Goal: Navigation & Orientation: Find specific page/section

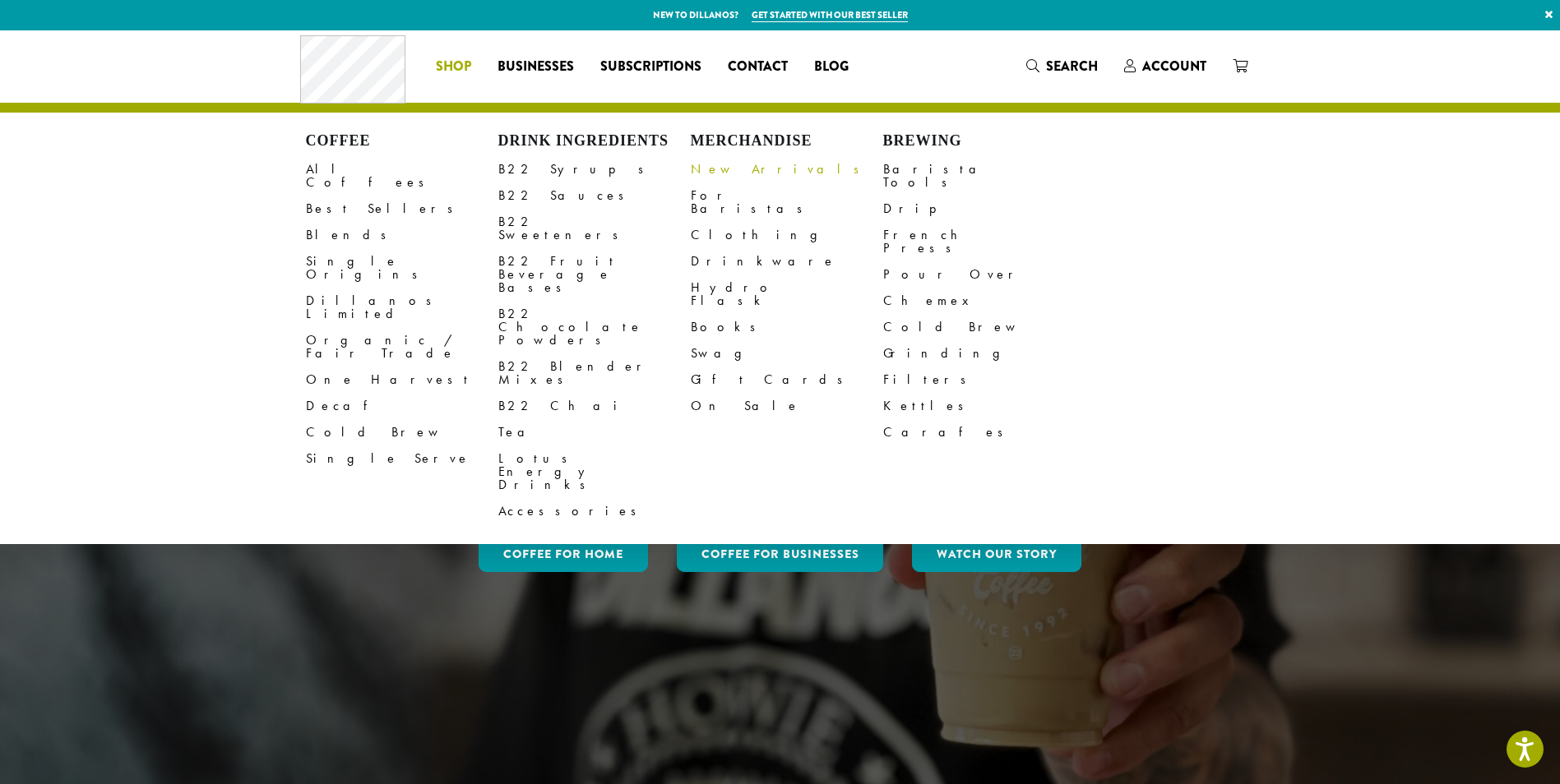
click at [717, 165] on link "New Arrivals" at bounding box center [787, 169] width 193 height 27
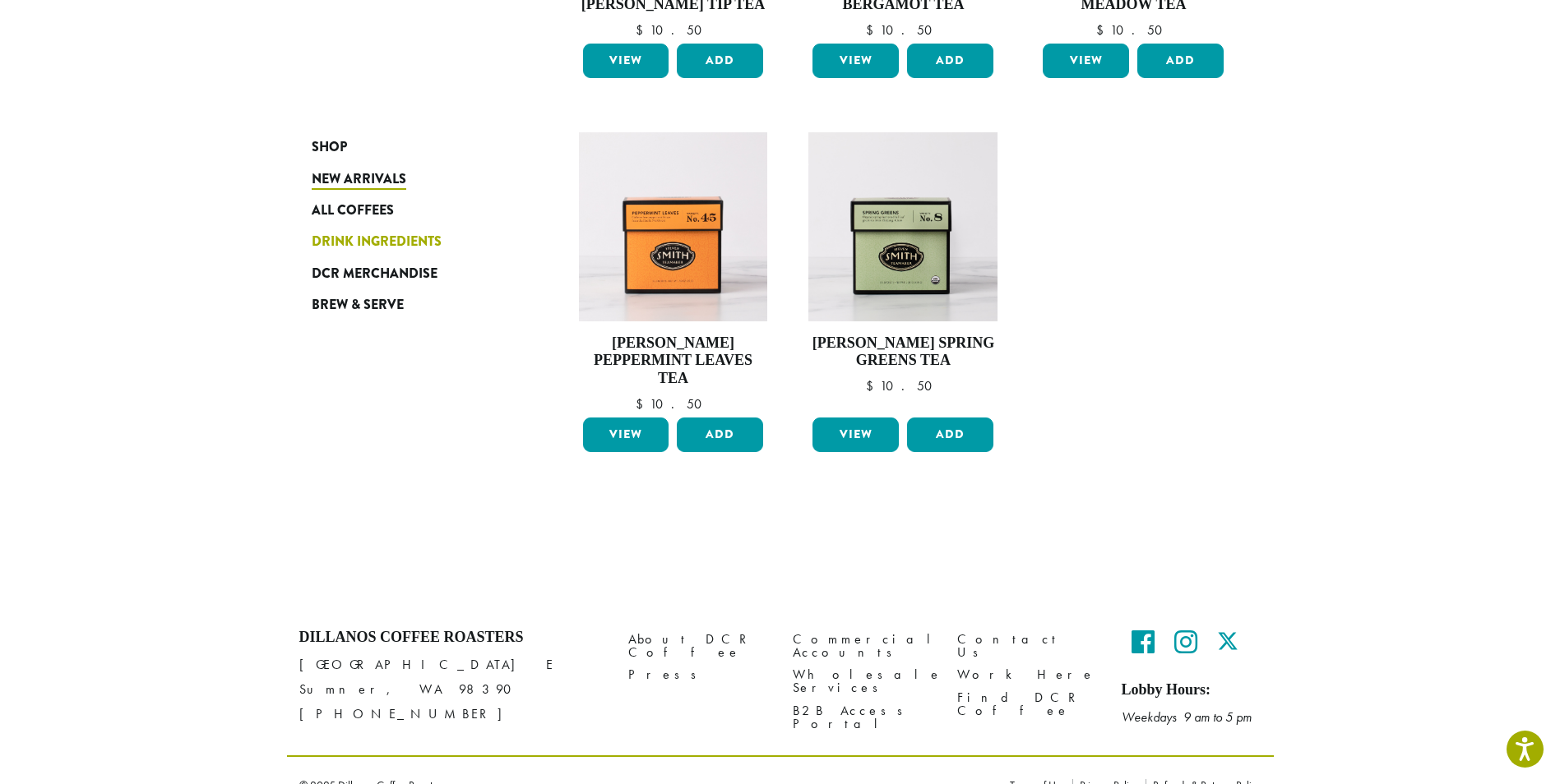
scroll to position [1170, 0]
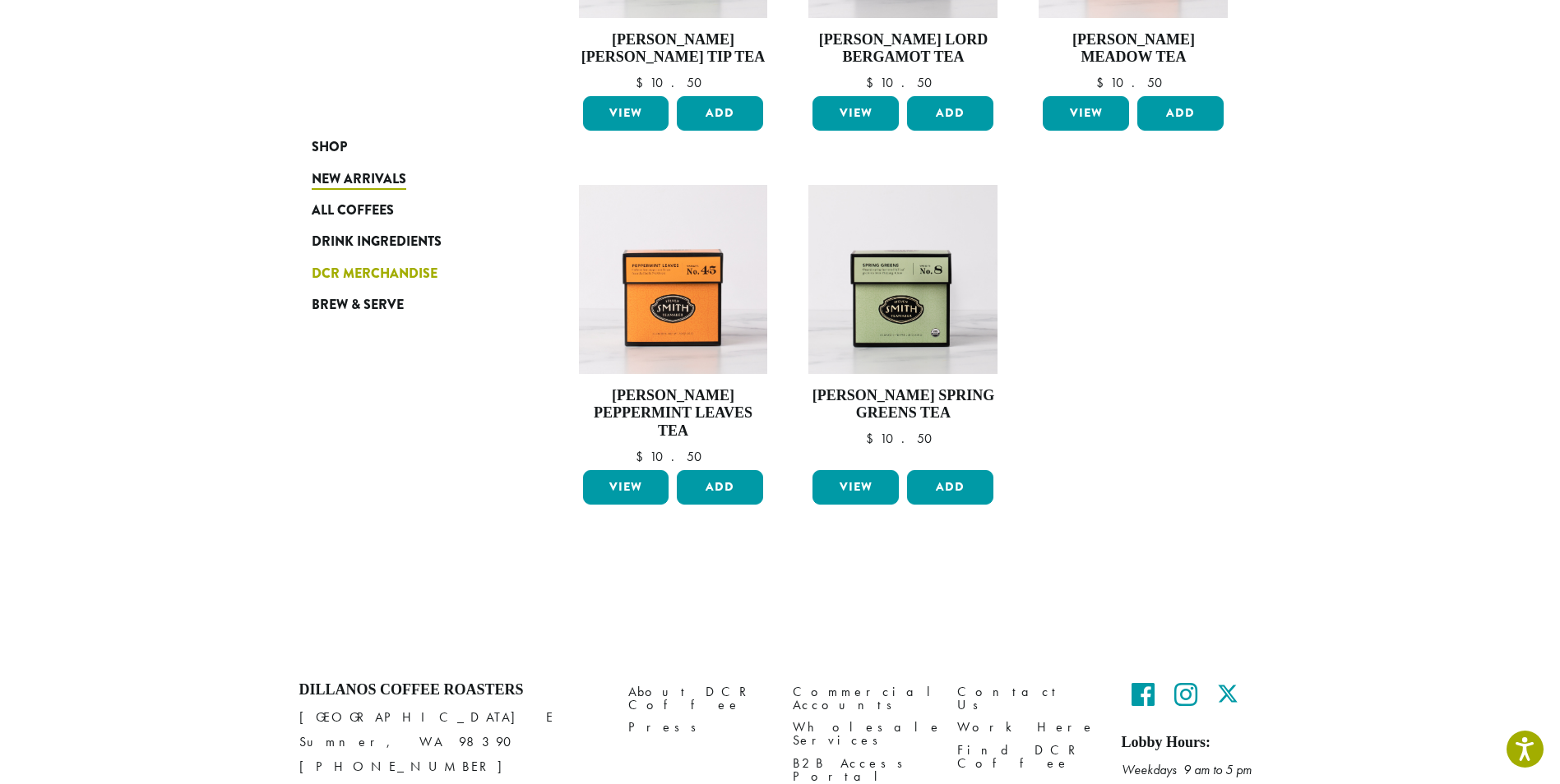
click at [375, 268] on span "DCR Merchandise" at bounding box center [374, 274] width 126 height 21
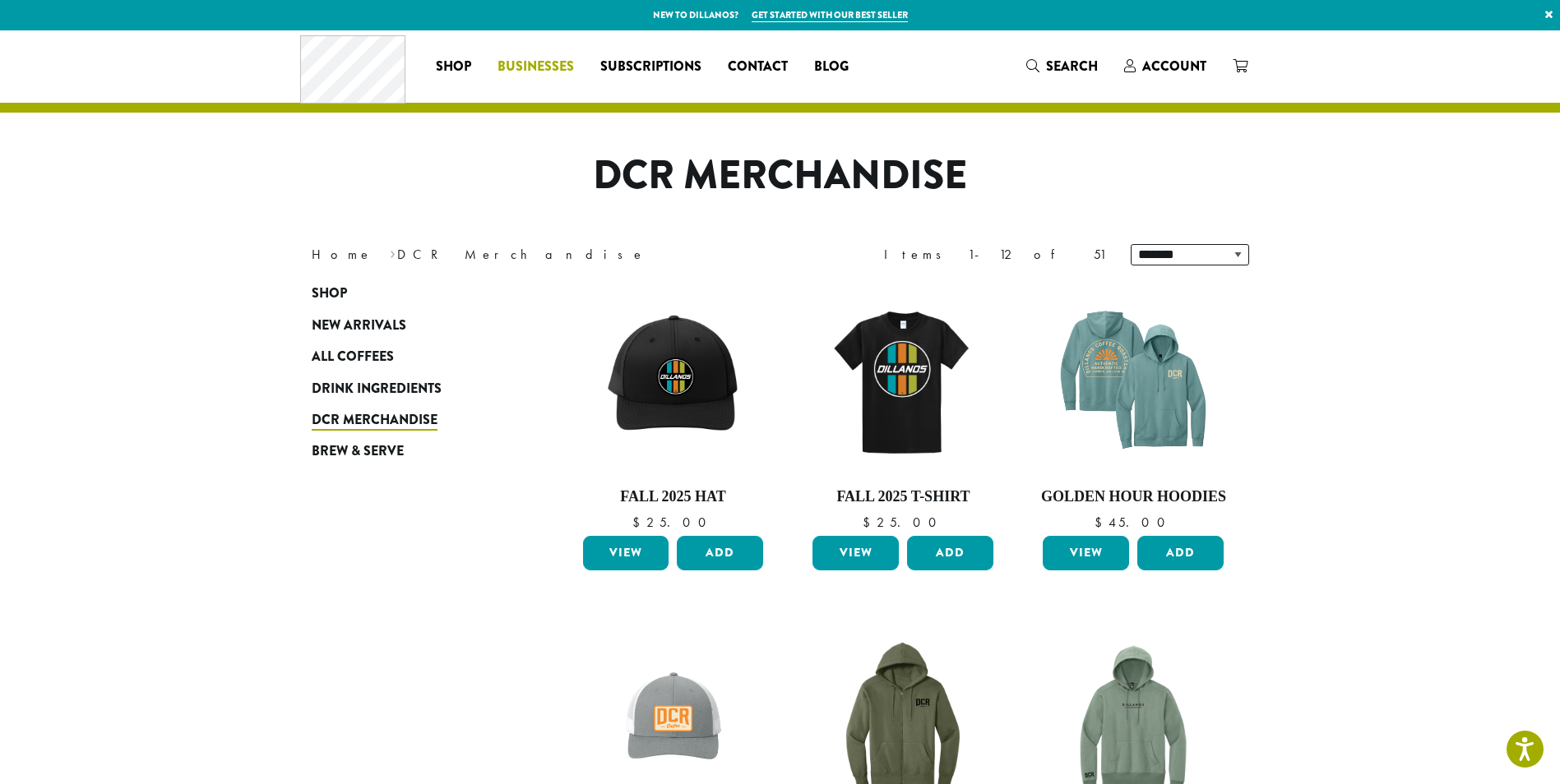
click at [519, 70] on span "Businesses" at bounding box center [535, 67] width 77 height 21
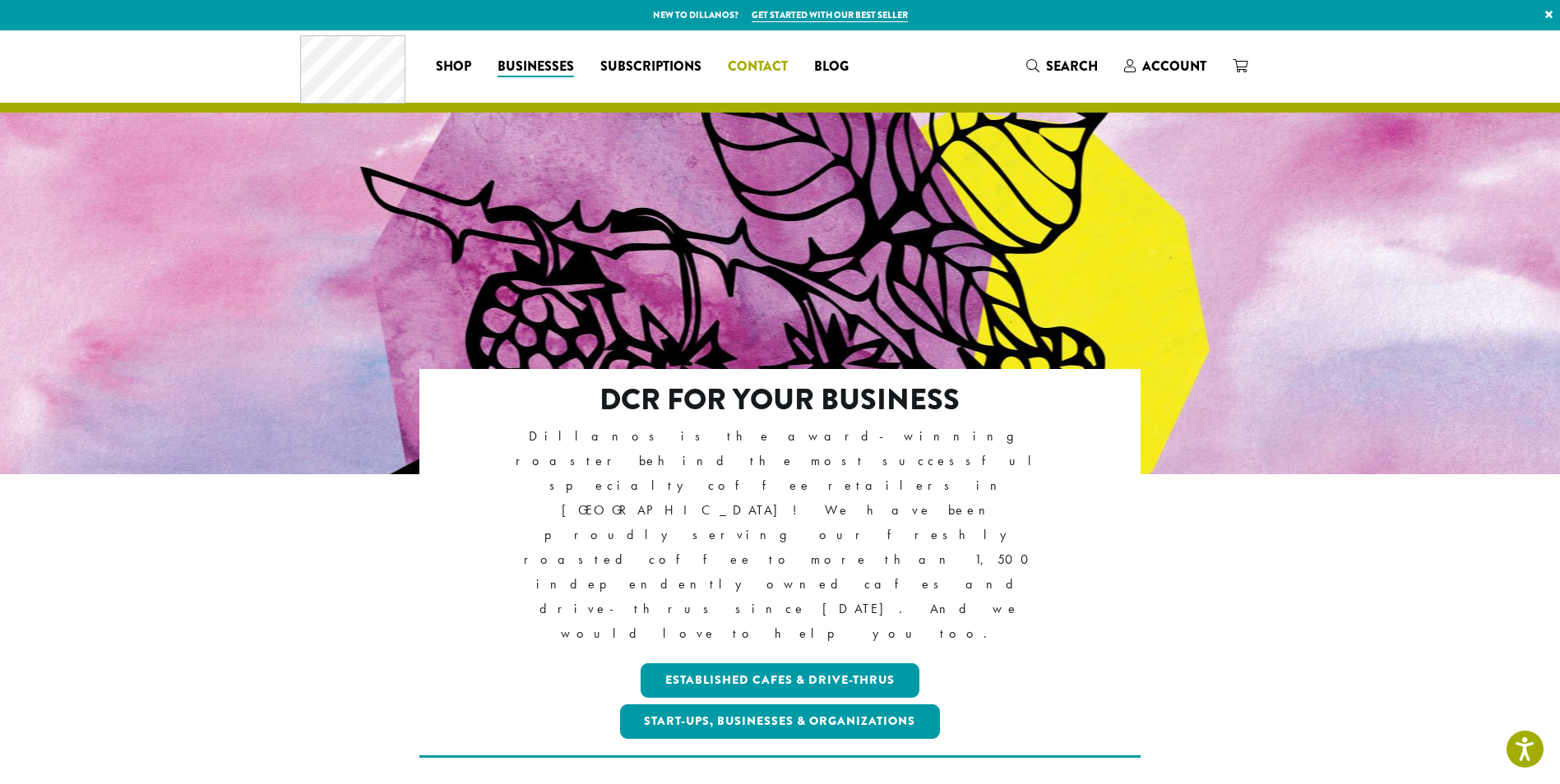
click at [779, 76] on span "Contact" at bounding box center [758, 67] width 60 height 21
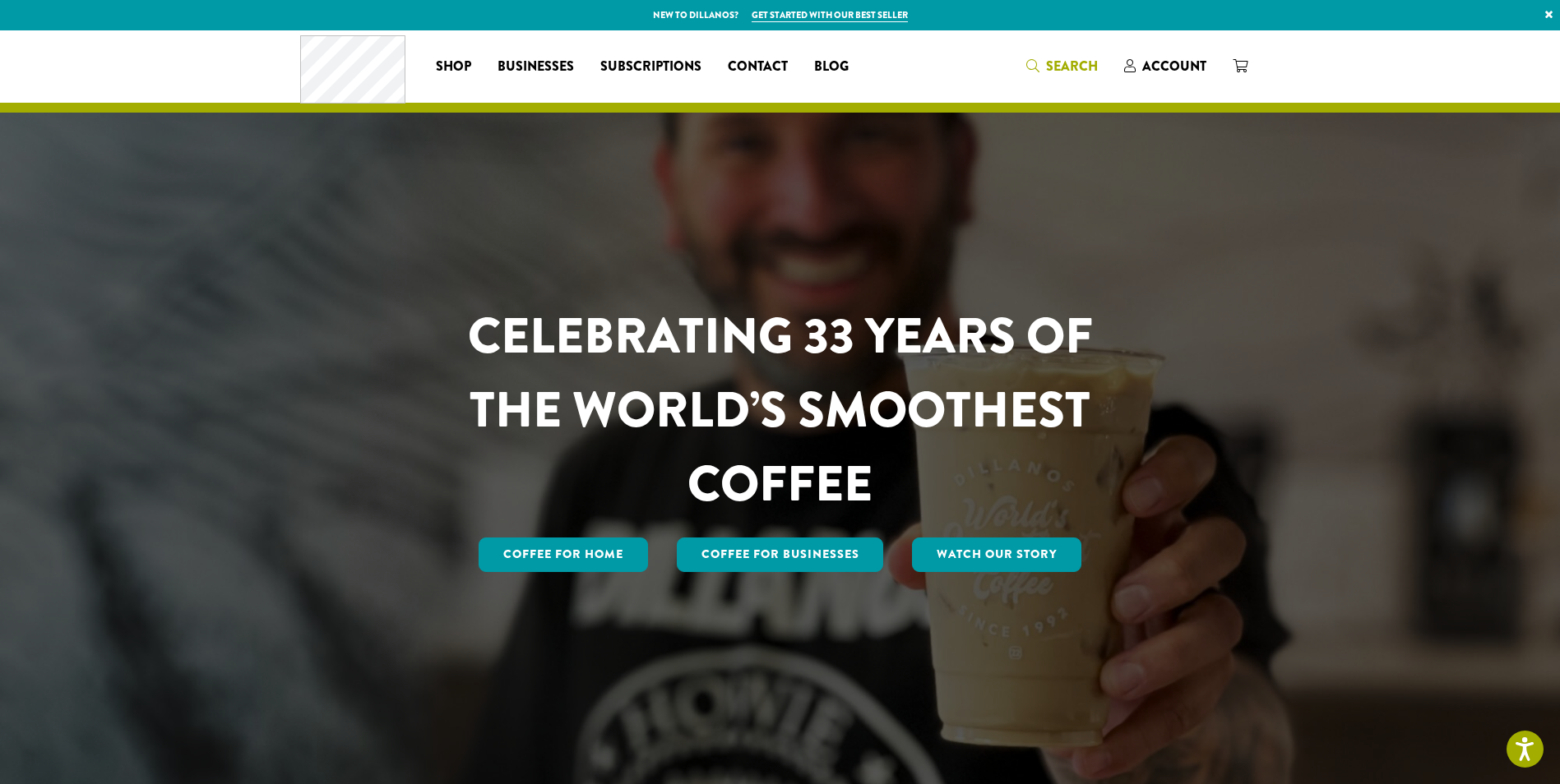
click at [1040, 70] on icon "Search" at bounding box center [1032, 65] width 13 height 13
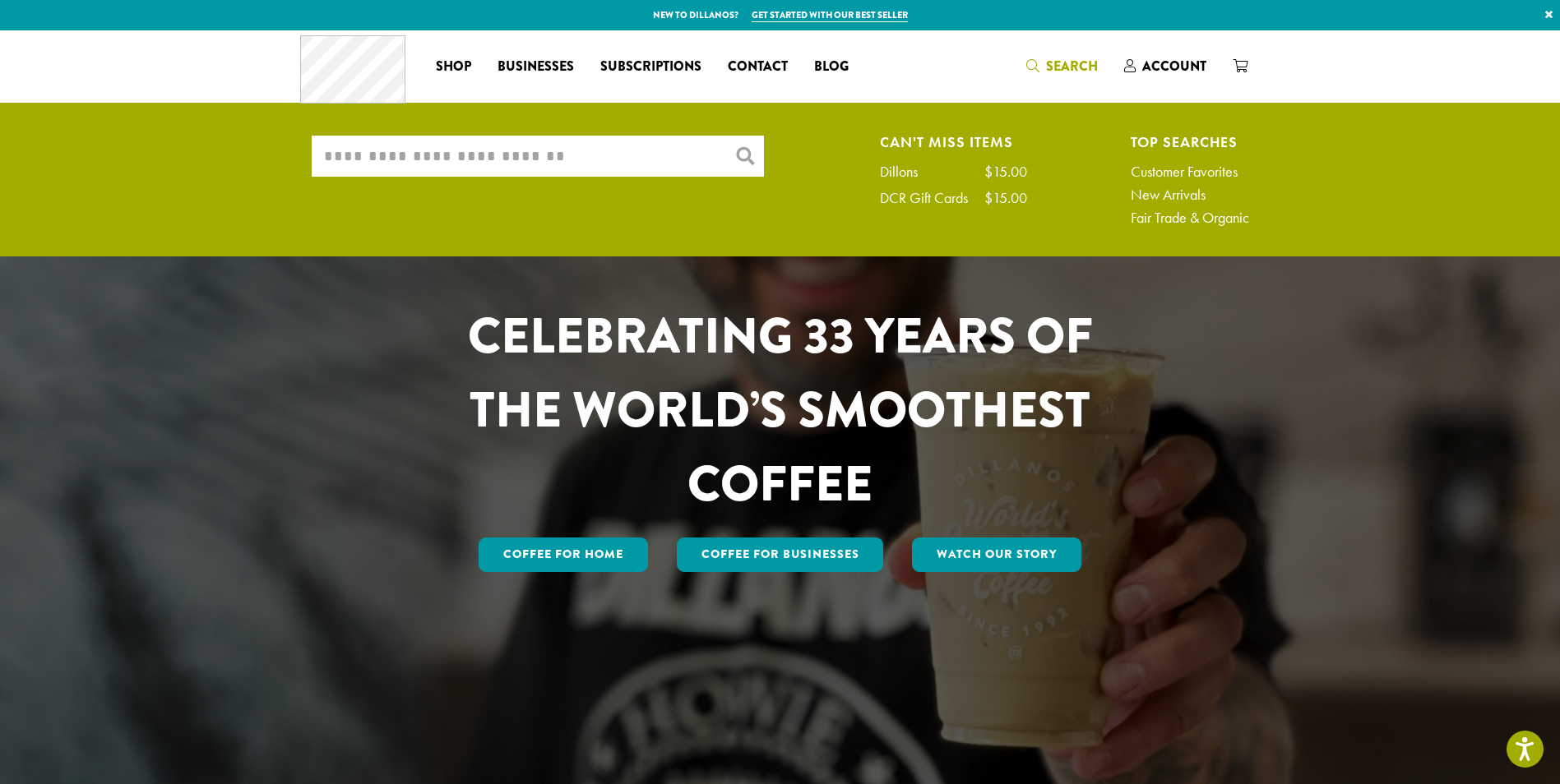
click at [600, 138] on input "What are you searching for?" at bounding box center [537, 156] width 452 height 41
type input "****"
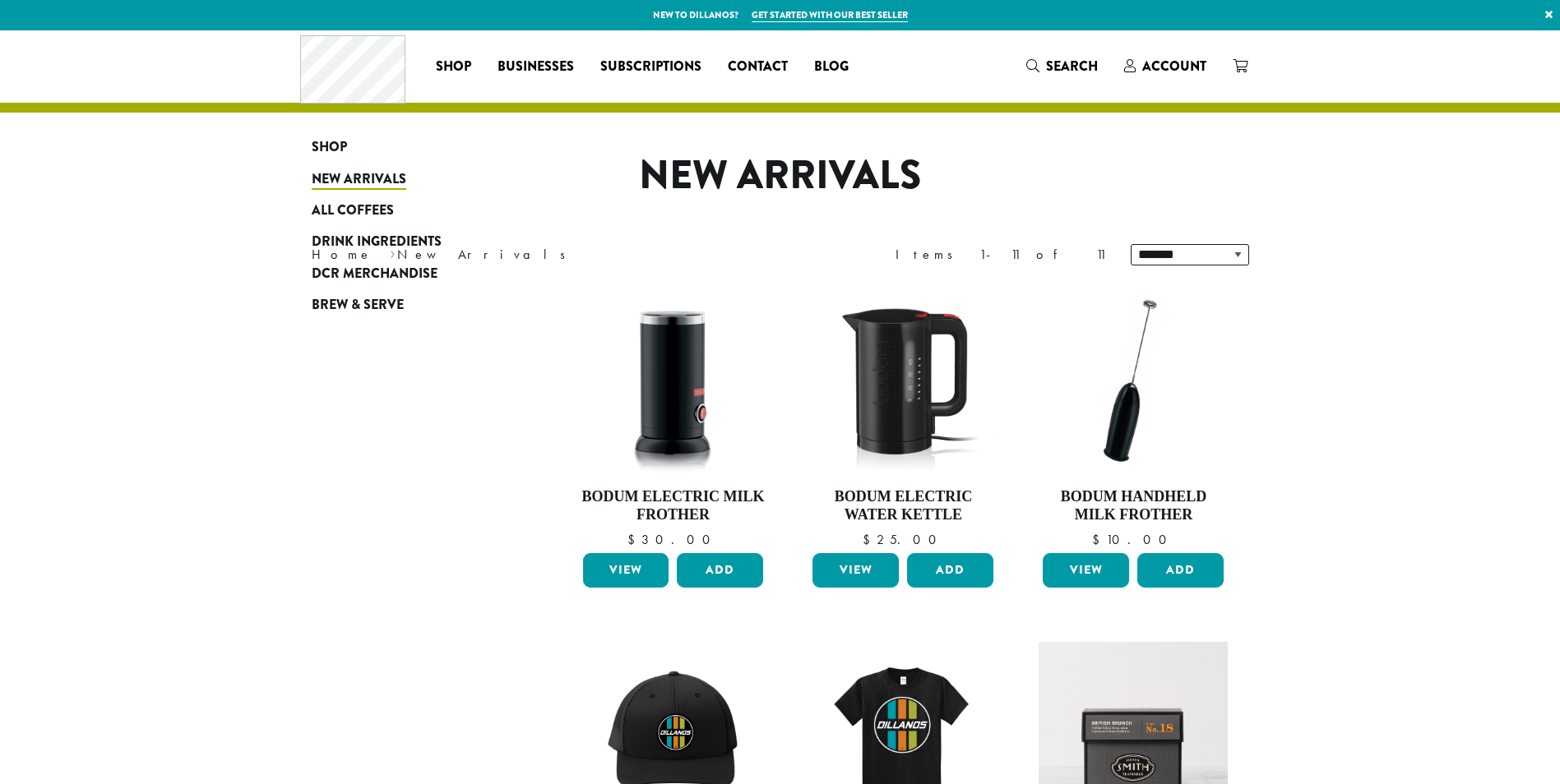
scroll to position [1169, 0]
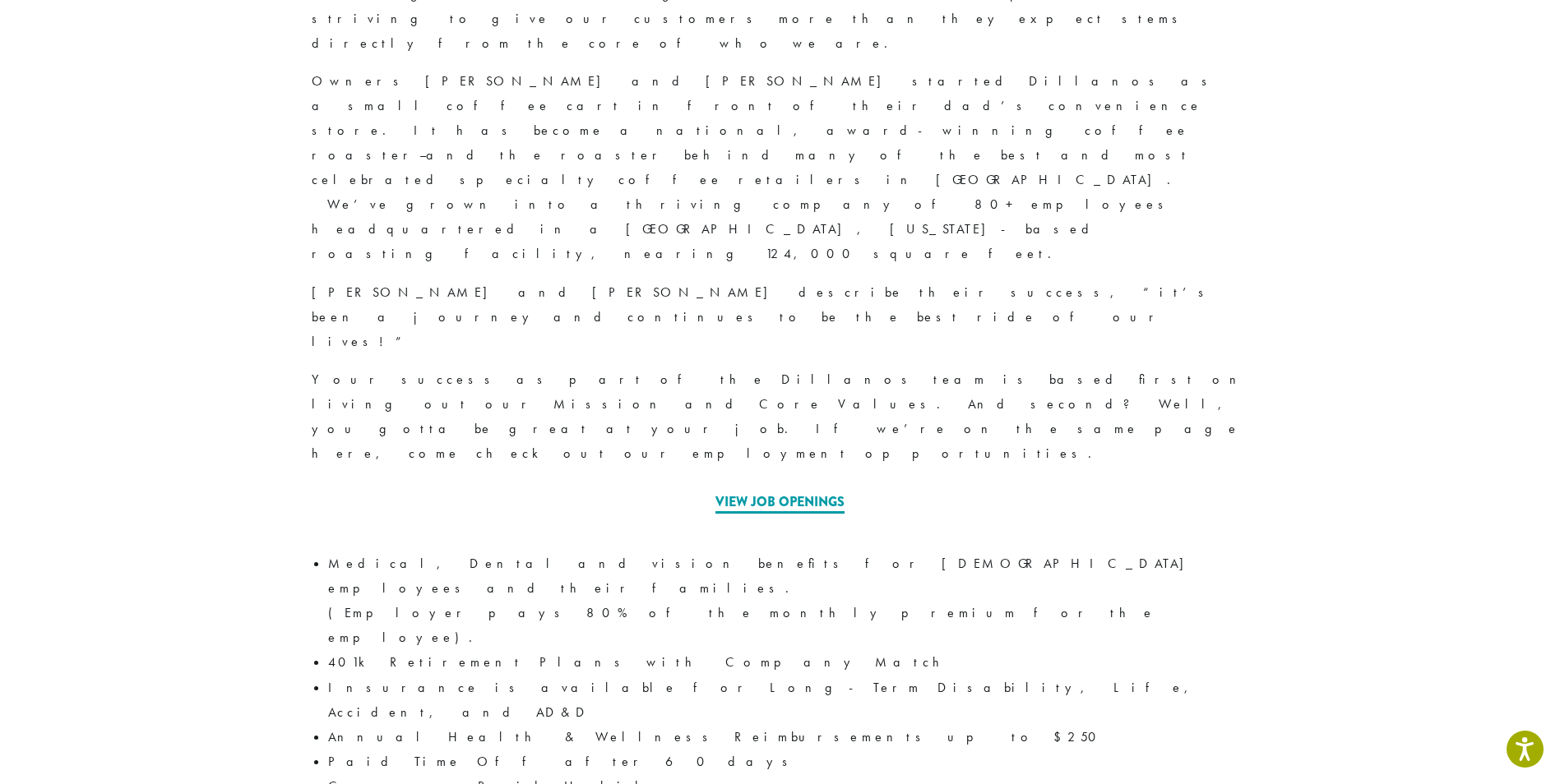
scroll to position [658, 0]
click at [821, 491] on link "View Job Openings" at bounding box center [780, 501] width 129 height 21
